Goal: Information Seeking & Learning: Find specific fact

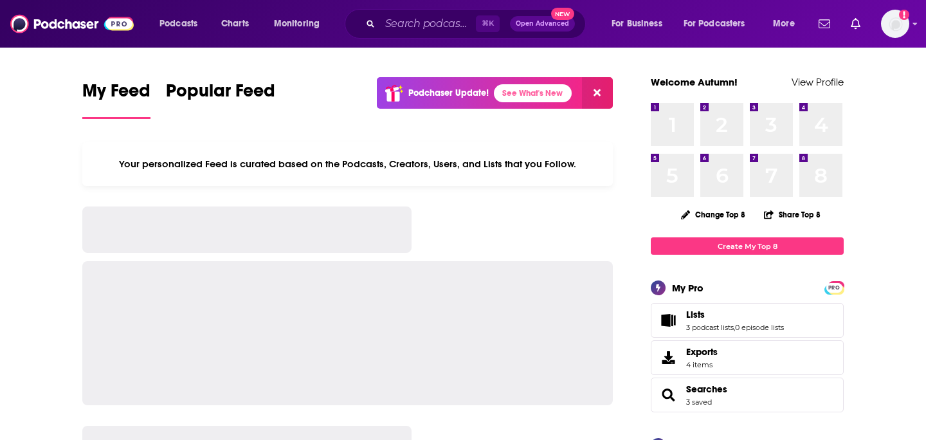
click at [390, 33] on div "⌘ K Open Advanced New" at bounding box center [465, 24] width 241 height 30
click at [423, 27] on input "Search podcasts, credits, & more..." at bounding box center [428, 24] width 96 height 21
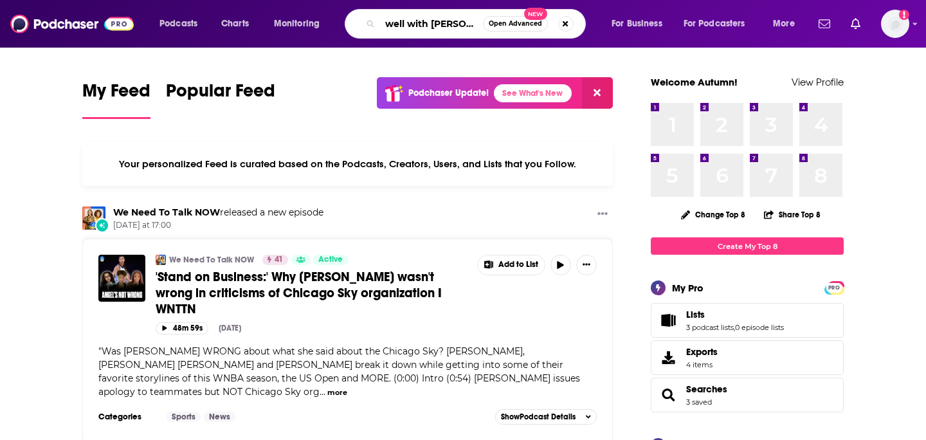
scroll to position [0, 4]
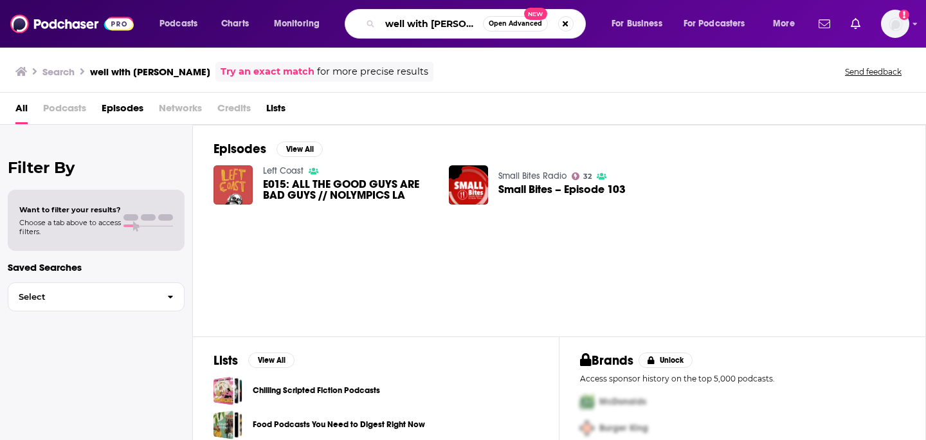
click at [442, 28] on input "well with [PERSON_NAME]" at bounding box center [431, 24] width 103 height 21
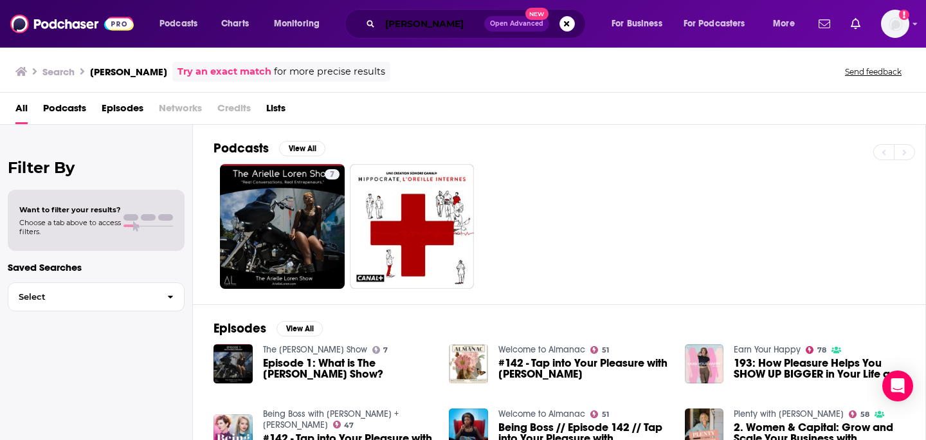
click at [459, 17] on input "[PERSON_NAME]" at bounding box center [432, 24] width 104 height 21
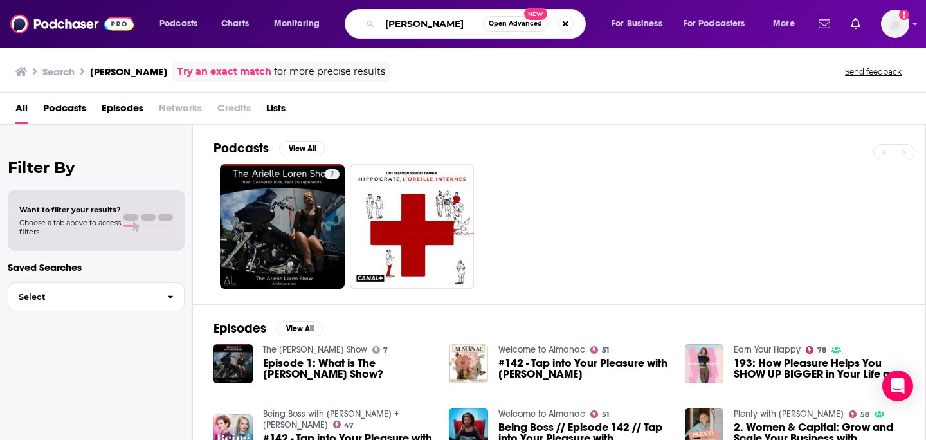
click at [439, 31] on input "[PERSON_NAME]" at bounding box center [431, 24] width 103 height 21
type input "well with [PERSON_NAME]"
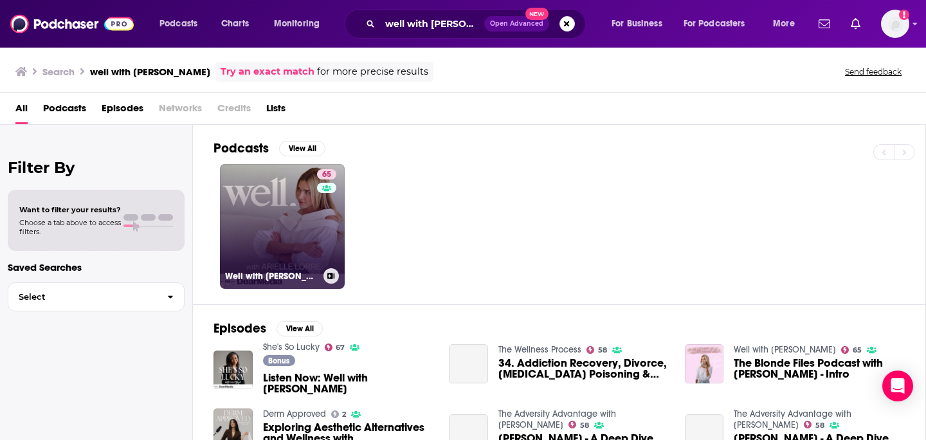
click at [250, 223] on link "65 Well with [PERSON_NAME]" at bounding box center [282, 226] width 125 height 125
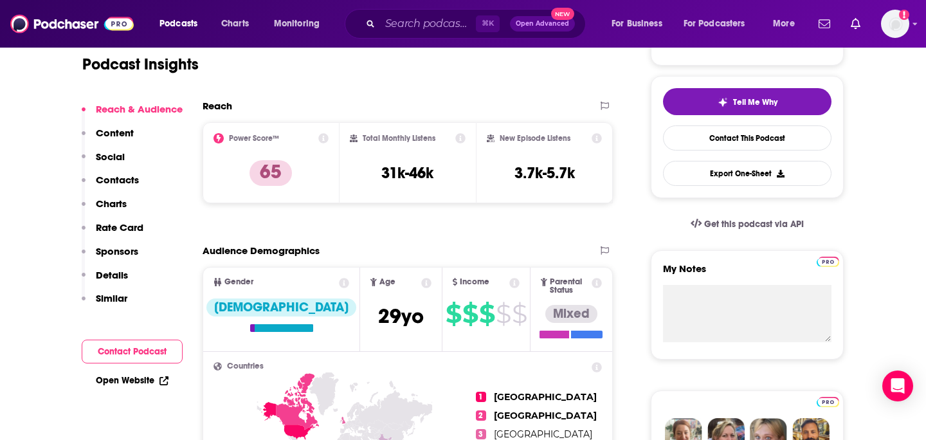
scroll to position [268, 0]
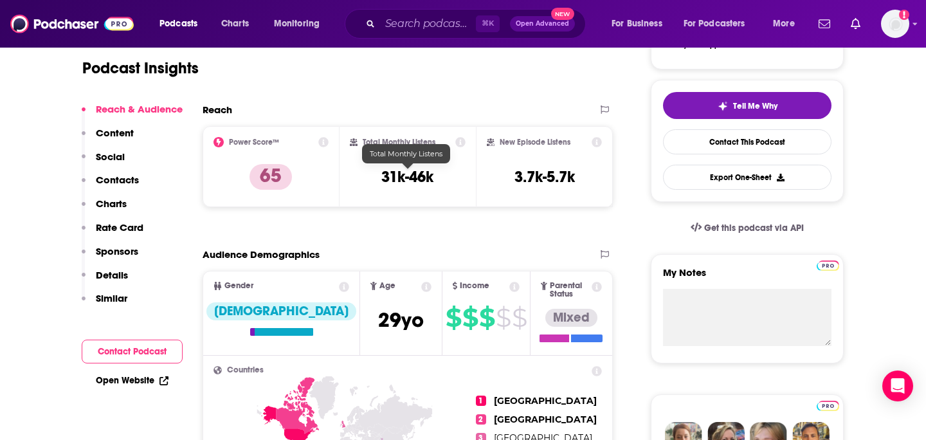
click at [422, 172] on h3 "31k-46k" at bounding box center [407, 176] width 52 height 19
copy div "31k-46k"
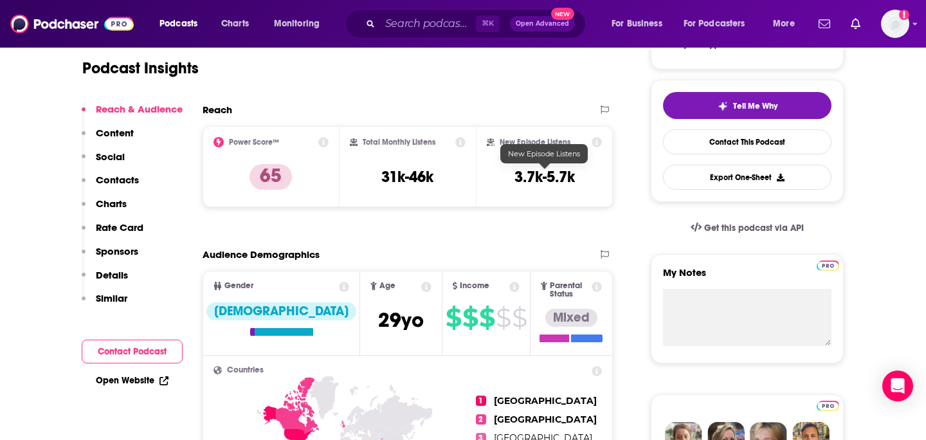
click at [529, 165] on div "New Episode Listens 3.7k-5.7k" at bounding box center [544, 166] width 115 height 59
copy div "3.7k-5.7k Export One-Sheet"
